Goal: Task Accomplishment & Management: Use online tool/utility

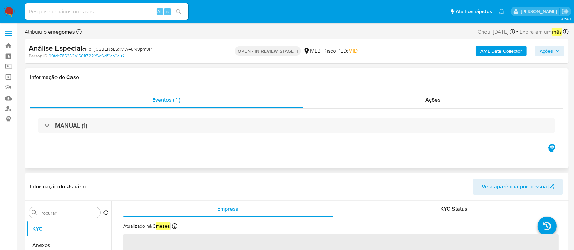
select select "10"
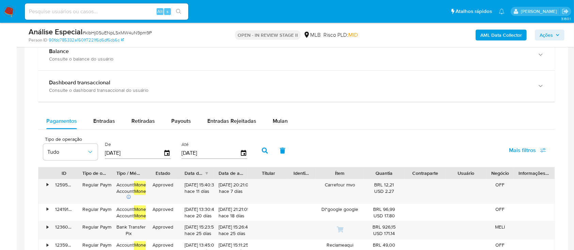
scroll to position [499, 0]
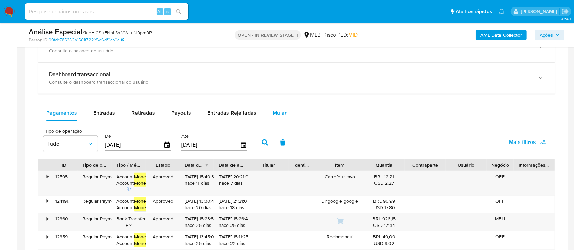
click at [278, 117] on div "Mulan" at bounding box center [280, 113] width 15 height 16
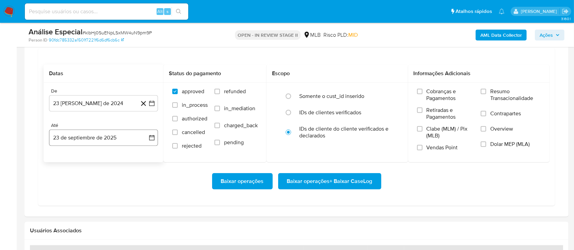
scroll to position [590, 0]
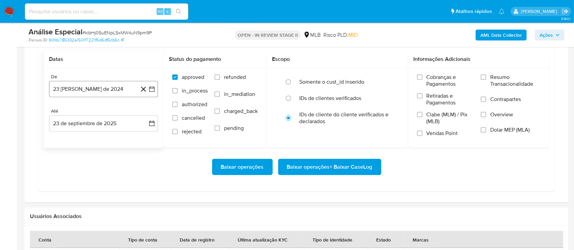
drag, startPoint x: 110, startPoint y: 83, endPoint x: 105, endPoint y: 87, distance: 7.1
click at [110, 83] on button "23 de agosto de 2024" at bounding box center [103, 89] width 109 height 16
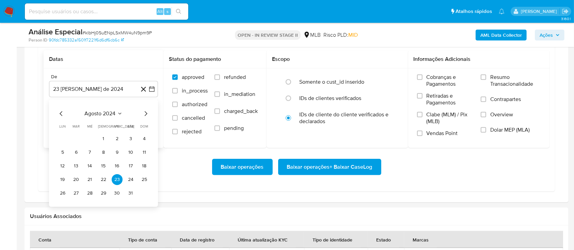
click at [64, 113] on icon "Mes anterior" at bounding box center [61, 114] width 8 height 8
click at [542, 36] on span "Ações" at bounding box center [546, 35] width 13 height 11
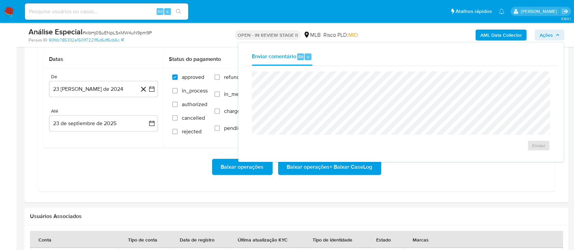
click at [475, 170] on div "Baixar operações Baixar operações + Baixar CaseLog" at bounding box center [297, 167] width 506 height 16
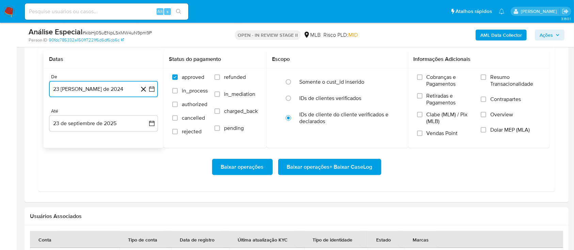
click at [95, 94] on button "23 de agosto de 2024" at bounding box center [103, 89] width 109 height 16
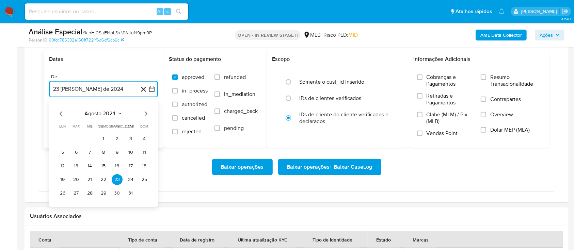
click at [61, 116] on icon "Mes anterior" at bounding box center [61, 114] width 8 height 8
click at [130, 140] on button "1" at bounding box center [130, 139] width 11 height 11
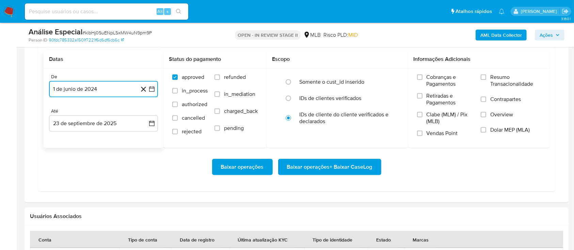
click at [87, 89] on button "1 de junio de 2024" at bounding box center [103, 89] width 109 height 16
click at [144, 115] on icon "Mes siguiente" at bounding box center [146, 114] width 8 height 8
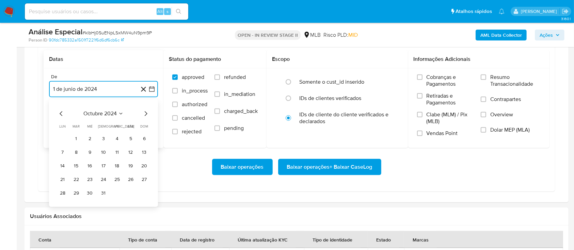
click at [143, 115] on icon "Mes siguiente" at bounding box center [146, 114] width 8 height 8
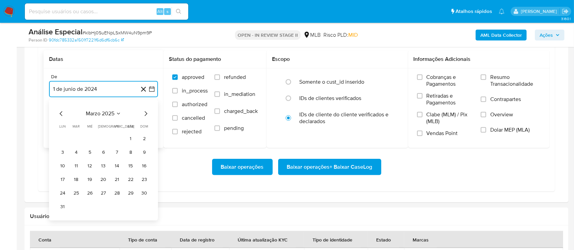
click at [142, 115] on icon "Mes siguiente" at bounding box center [146, 114] width 8 height 8
click at [144, 135] on button "1" at bounding box center [144, 139] width 11 height 11
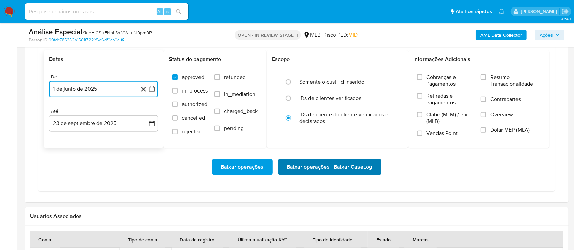
click at [343, 171] on span "Baixar operações + Baixar CaseLog" at bounding box center [329, 167] width 85 height 15
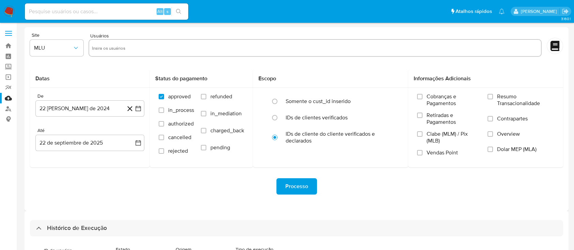
select select "10"
click at [13, 14] on img at bounding box center [9, 12] width 12 height 12
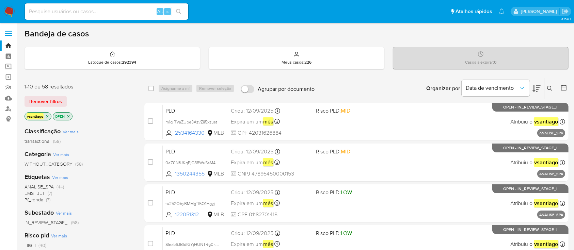
click at [122, 116] on div "vsantiago OPEN" at bounding box center [79, 117] width 109 height 10
drag, startPoint x: 112, startPoint y: 132, endPoint x: 112, endPoint y: 124, distance: 8.5
click at [112, 132] on div "Classificação Ver mais transactional (58)" at bounding box center [79, 135] width 109 height 17
click at [252, 89] on input "Agrupar por documento" at bounding box center [248, 89] width 14 height 8
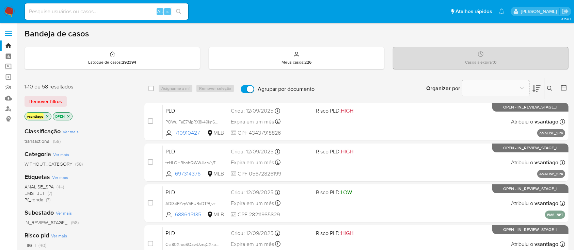
click at [252, 89] on input "Agrupar por documento" at bounding box center [248, 89] width 14 height 8
checkbox input "false"
click at [120, 100] on div "Remover filtros" at bounding box center [79, 101] width 109 height 11
